Goal: Task Accomplishment & Management: Use online tool/utility

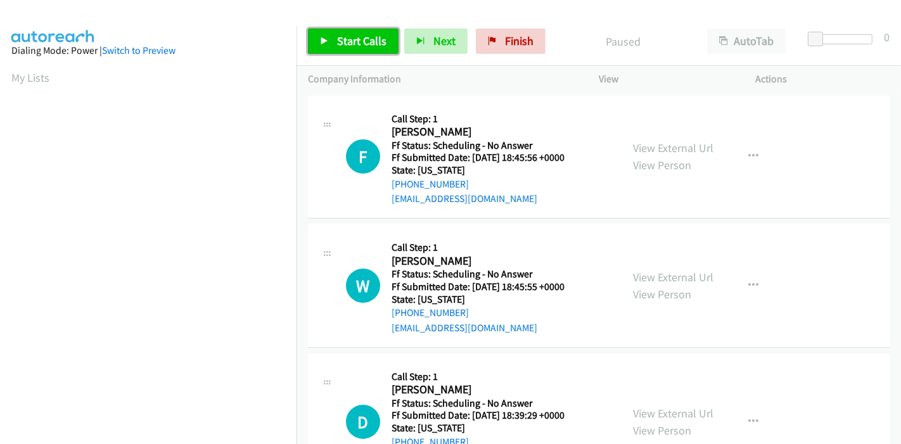
click at [348, 41] on span "Start Calls" at bounding box center [361, 41] width 49 height 15
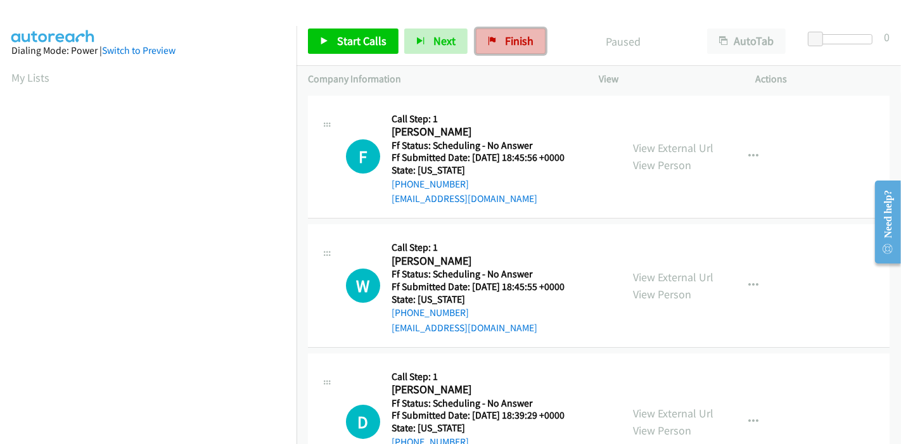
click at [506, 47] on span "Finish" at bounding box center [519, 41] width 29 height 15
